Goal: Task Accomplishment & Management: Use online tool/utility

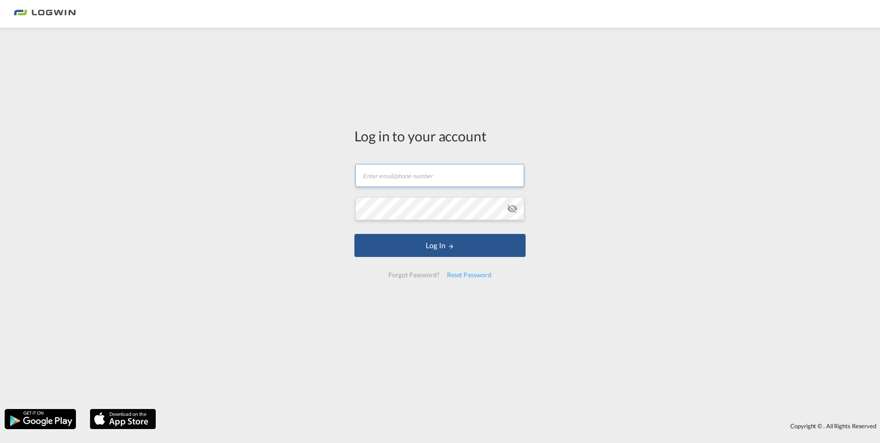
click at [382, 175] on input "text" at bounding box center [439, 175] width 169 height 23
type input "[PERSON_NAME][EMAIL_ADDRESS][DOMAIN_NAME]"
click at [355, 234] on button "Log In" at bounding box center [440, 245] width 171 height 23
